Goal: Complete application form: Complete application form

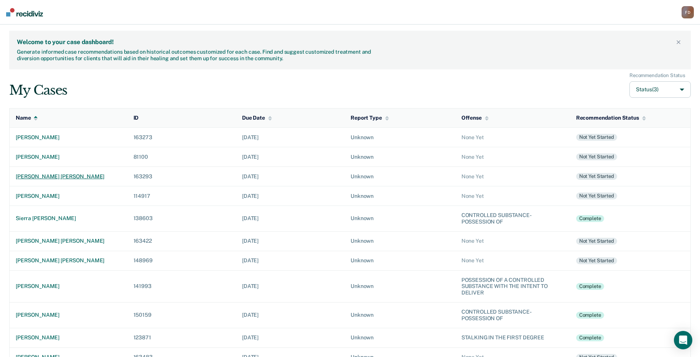
click at [66, 174] on div "[PERSON_NAME] [PERSON_NAME]" at bounding box center [68, 176] width 105 height 7
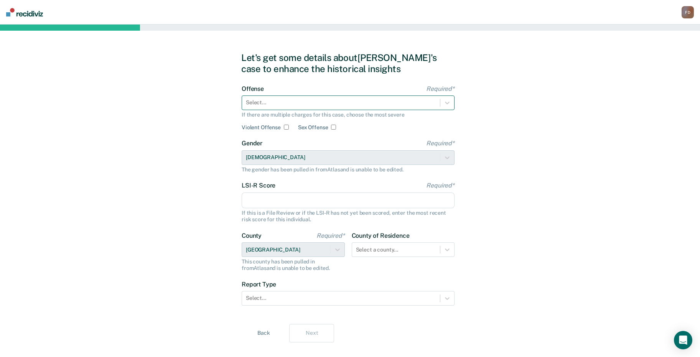
click at [278, 103] on div at bounding box center [341, 103] width 190 height 8
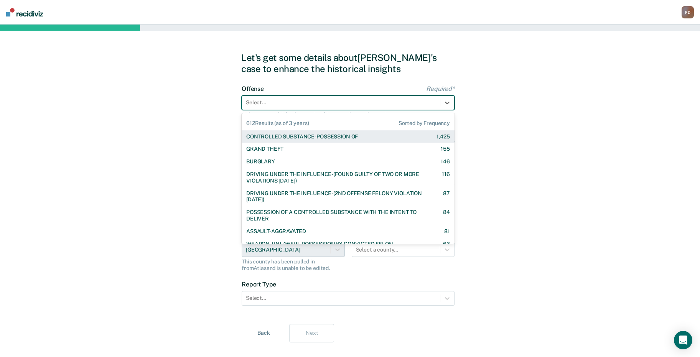
click at [286, 139] on div "CONTROLLED SUBSTANCE-POSSESSION OF" at bounding box center [302, 136] width 112 height 7
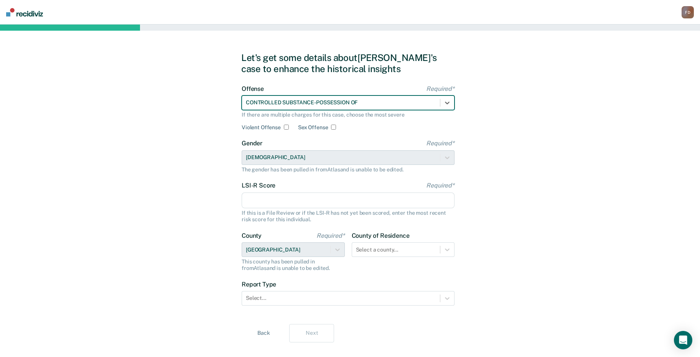
click at [279, 199] on input "LSI-R Score Required*" at bounding box center [348, 200] width 213 height 16
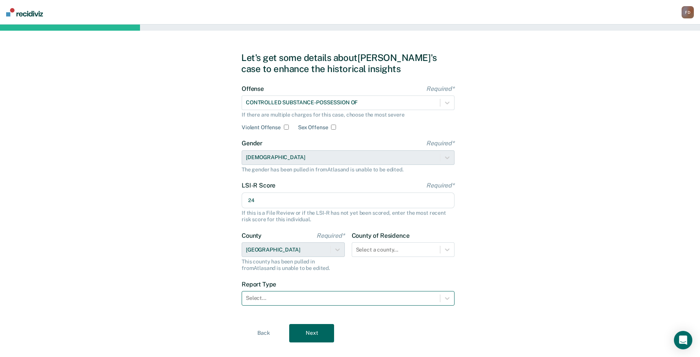
type input "24"
click at [358, 298] on div at bounding box center [341, 298] width 190 height 8
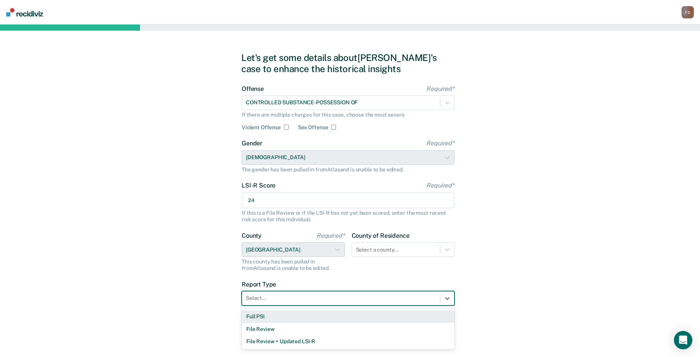
click at [327, 314] on div "Full PSI" at bounding box center [348, 316] width 213 height 13
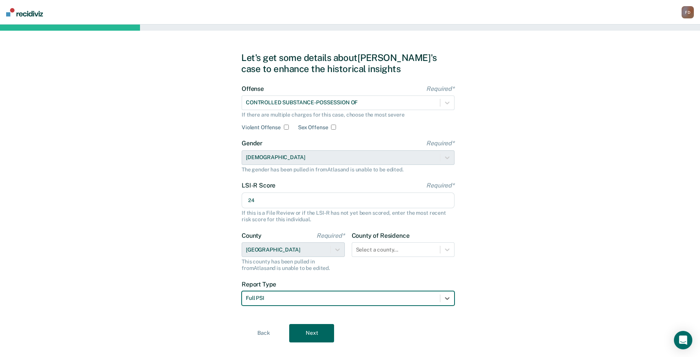
click at [311, 331] on button "Next" at bounding box center [311, 333] width 45 height 18
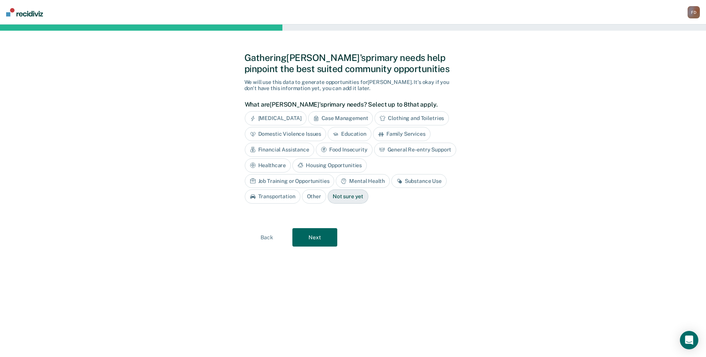
click at [291, 118] on div "[MEDICAL_DATA]" at bounding box center [276, 118] width 62 height 14
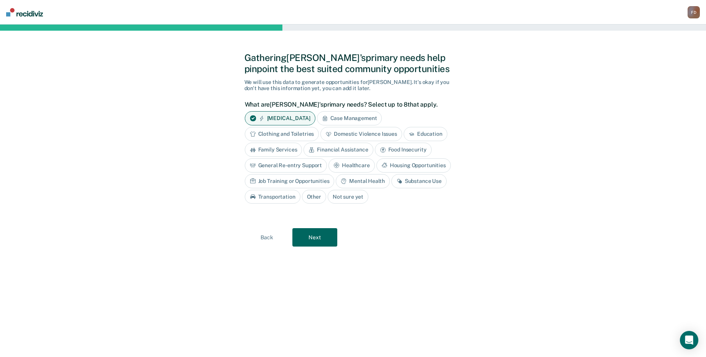
click at [270, 116] on div "[MEDICAL_DATA]" at bounding box center [280, 118] width 71 height 14
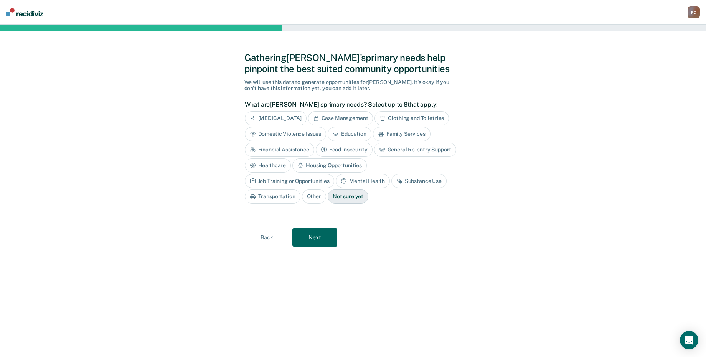
click at [391, 180] on div "Substance Use" at bounding box center [418, 181] width 55 height 14
click at [336, 182] on div "Mental Health" at bounding box center [363, 181] width 54 height 14
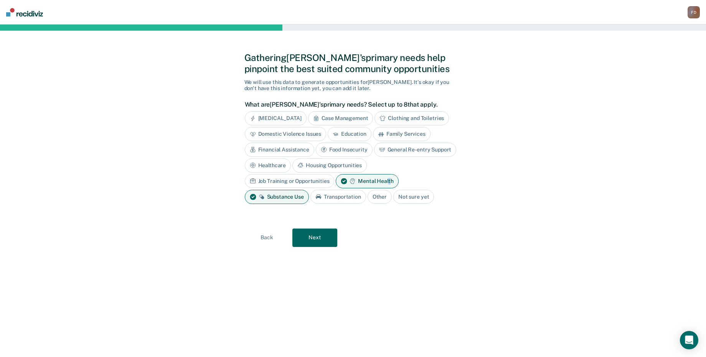
click at [320, 232] on button "Next" at bounding box center [314, 238] width 45 height 18
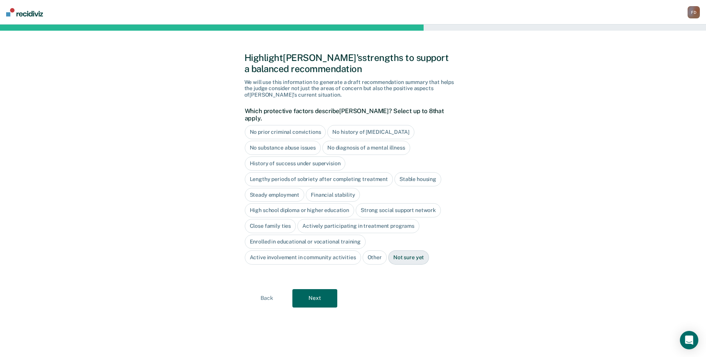
click at [418, 172] on div "Stable housing" at bounding box center [417, 179] width 47 height 14
click at [286, 188] on div "Steady employment" at bounding box center [275, 195] width 60 height 14
click at [301, 205] on div "High school diploma or higher education" at bounding box center [300, 211] width 110 height 14
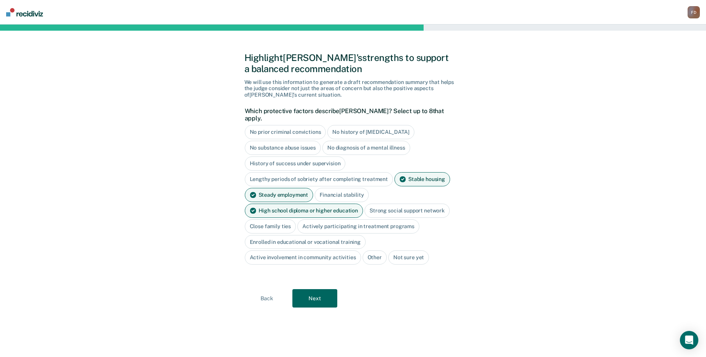
click at [269, 219] on div "Close family ties" at bounding box center [270, 226] width 51 height 14
click at [306, 293] on button "Next" at bounding box center [314, 298] width 45 height 18
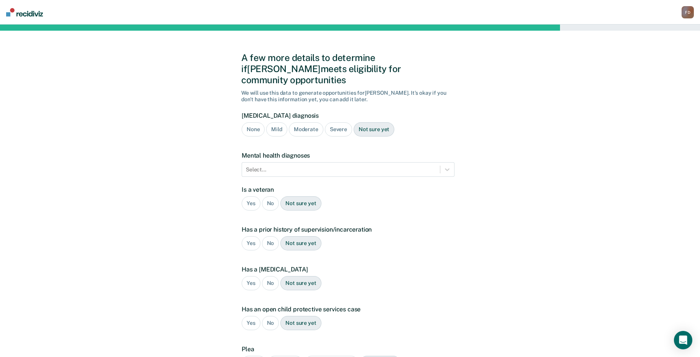
click at [377, 122] on div "Not sure yet" at bounding box center [374, 129] width 41 height 14
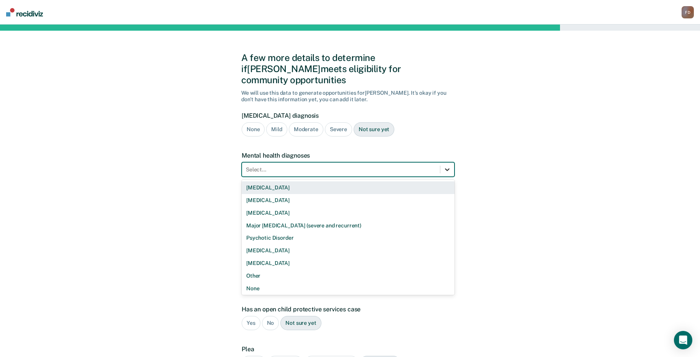
click at [450, 166] on icon at bounding box center [447, 170] width 8 height 8
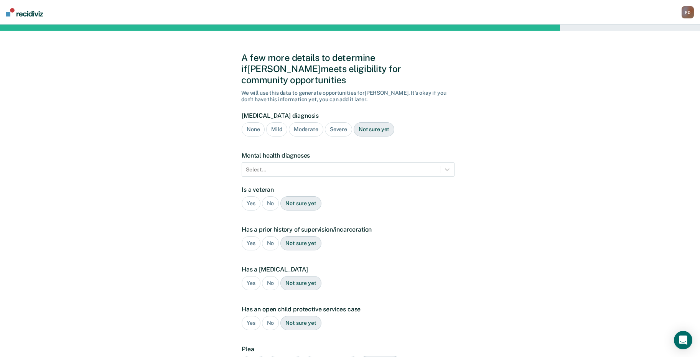
click at [494, 136] on div "A few more details to determine if [PERSON_NAME] meets eligibility for communit…" at bounding box center [350, 233] width 700 height 416
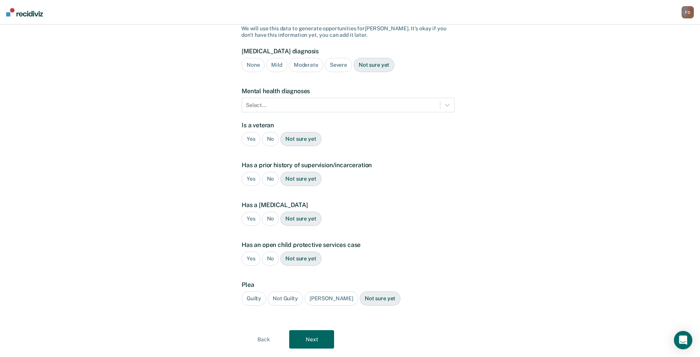
scroll to position [72, 0]
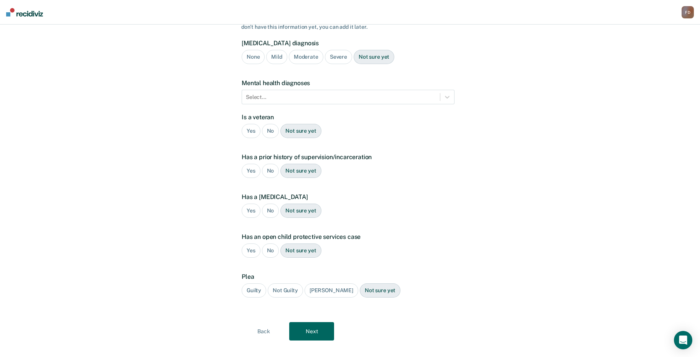
click at [268, 124] on div "No" at bounding box center [270, 131] width 17 height 14
click at [242, 164] on div "Yes No Not sure yet" at bounding box center [348, 171] width 213 height 14
click at [248, 164] on div "Yes" at bounding box center [251, 171] width 19 height 14
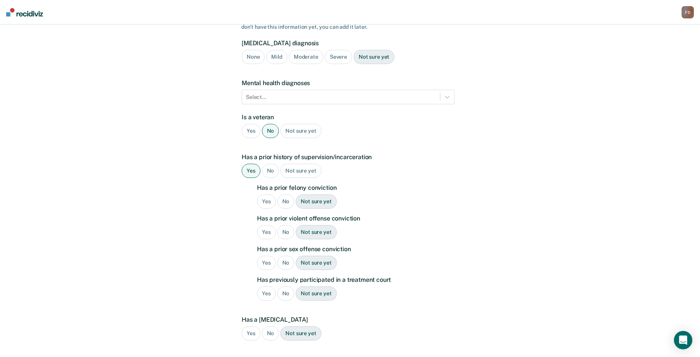
click at [263, 194] on div "Yes" at bounding box center [266, 201] width 19 height 14
click at [268, 225] on div "Yes" at bounding box center [266, 232] width 19 height 14
click at [284, 256] on div "No" at bounding box center [285, 263] width 17 height 14
click at [286, 286] on div "No" at bounding box center [285, 293] width 17 height 14
click at [271, 326] on div "No" at bounding box center [270, 333] width 17 height 14
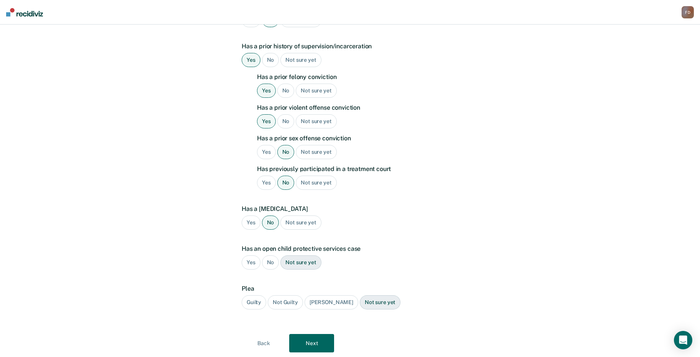
scroll to position [187, 0]
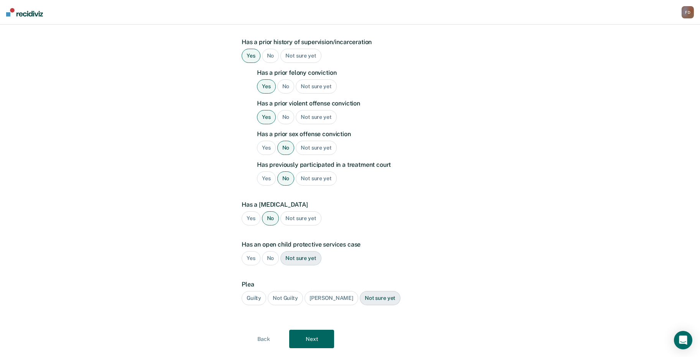
click at [273, 251] on div "No" at bounding box center [270, 258] width 17 height 14
click at [255, 291] on div "Guilty" at bounding box center [254, 298] width 25 height 14
click at [316, 330] on button "Next" at bounding box center [311, 339] width 45 height 18
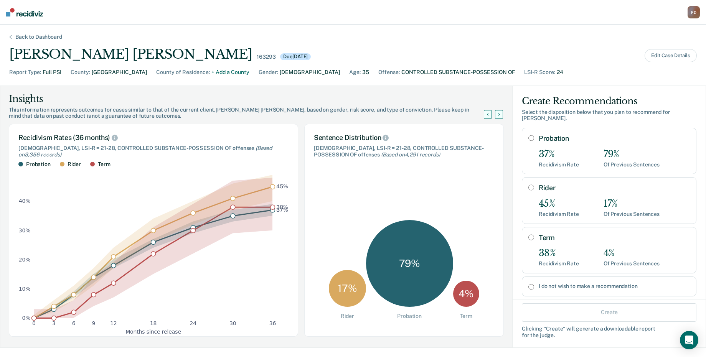
click at [528, 184] on input "Rider" at bounding box center [531, 187] width 6 height 6
radio input "true"
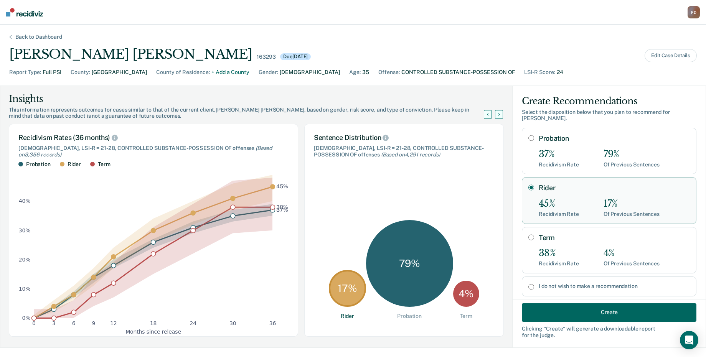
click at [572, 309] on button "Create" at bounding box center [608, 312] width 174 height 18
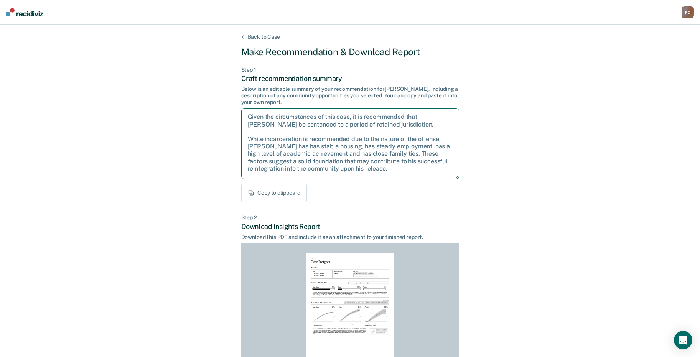
scroll to position [35, 0]
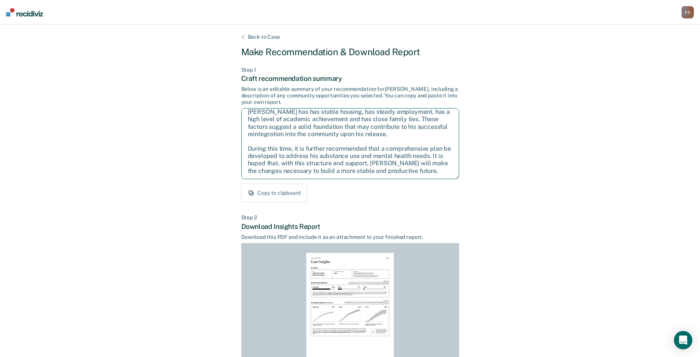
drag, startPoint x: 247, startPoint y: 116, endPoint x: 474, endPoint y: 186, distance: 237.1
click at [474, 186] on div "Back to Case Make Recommendation & Download Report Step 1 Craft recommendation …" at bounding box center [350, 231] width 700 height 413
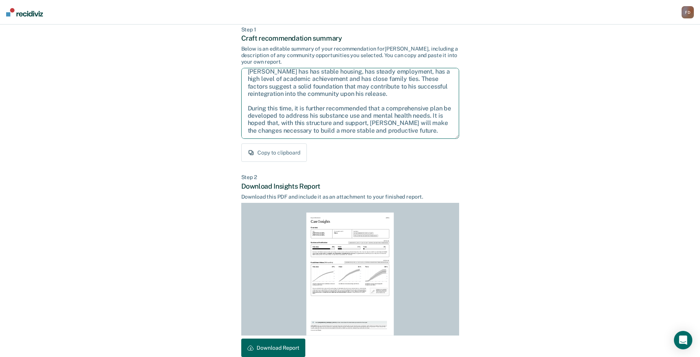
scroll to position [80, 0]
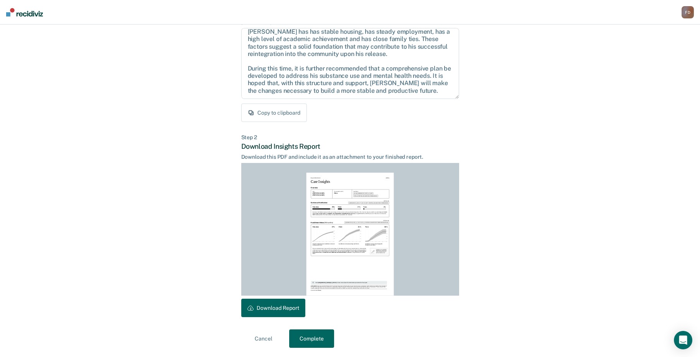
click at [262, 316] on button "Download Report" at bounding box center [273, 308] width 64 height 18
click at [314, 336] on button "Complete" at bounding box center [311, 338] width 45 height 18
